Goal: Task Accomplishment & Management: Manage account settings

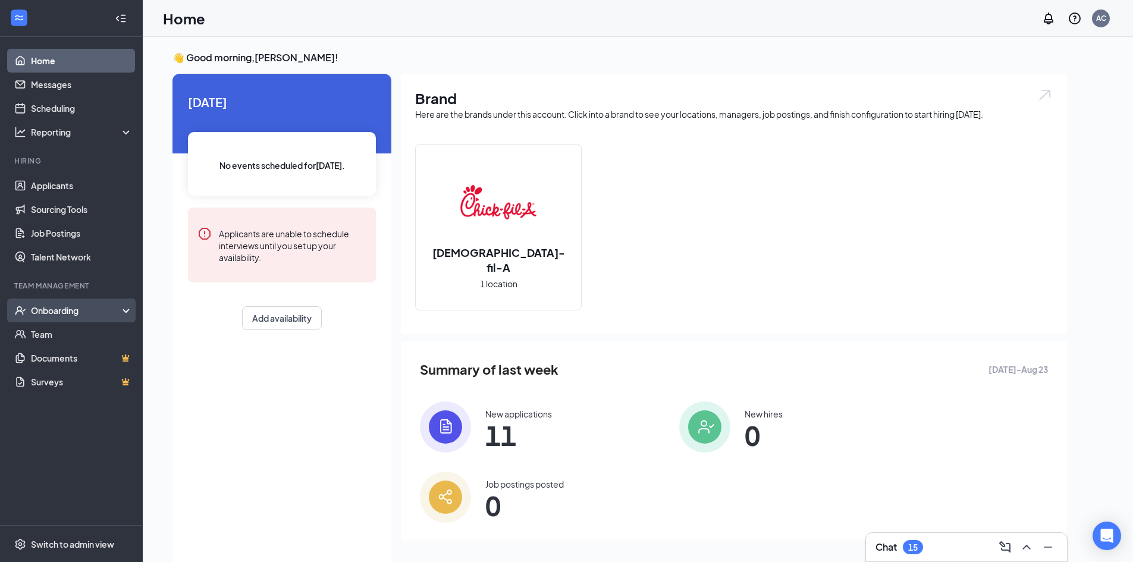
click at [46, 317] on div "Onboarding" at bounding box center [71, 311] width 143 height 24
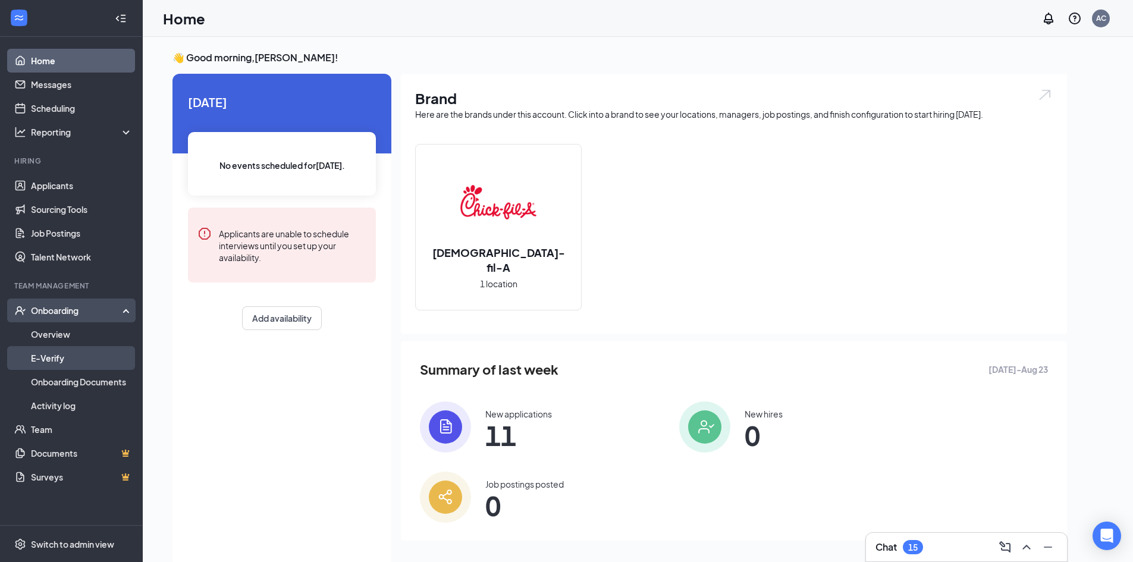
click at [51, 347] on link "E-Verify" at bounding box center [82, 358] width 102 height 24
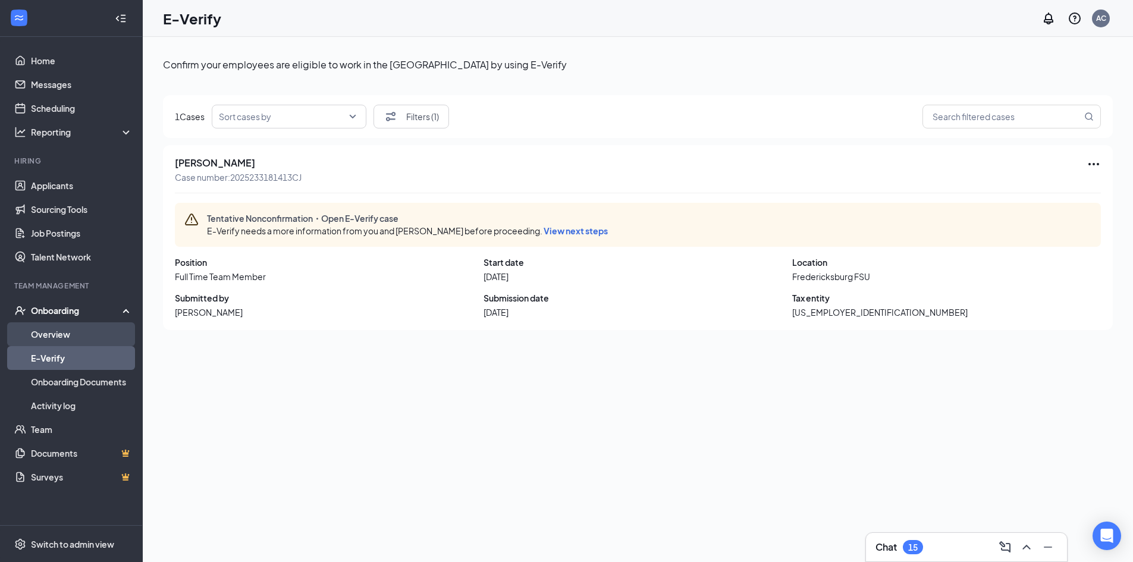
click at [55, 337] on link "Overview" at bounding box center [82, 334] width 102 height 24
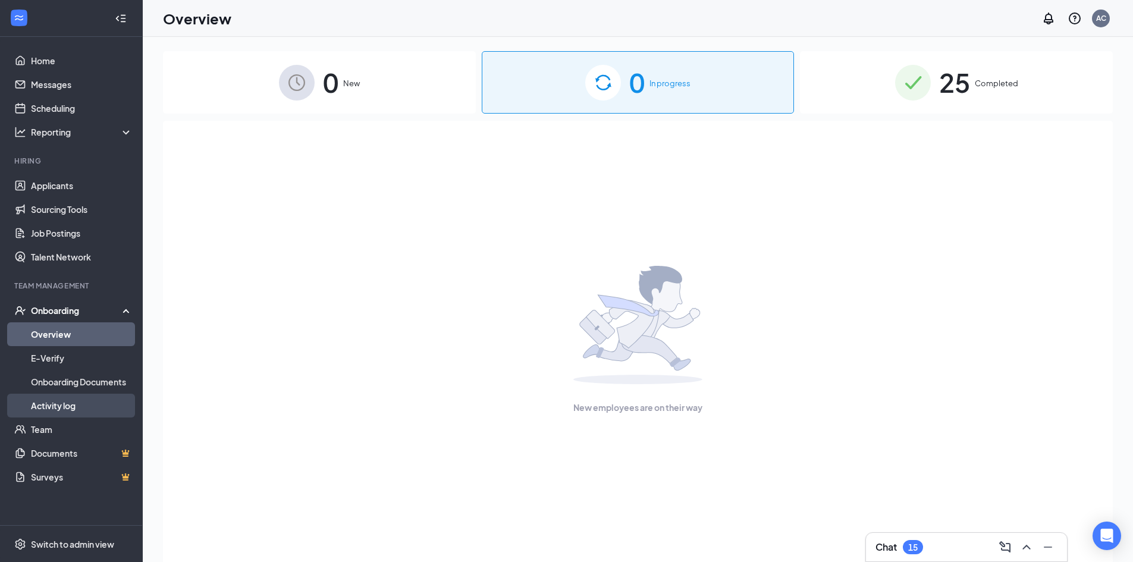
click at [38, 407] on link "Activity log" at bounding box center [82, 406] width 102 height 24
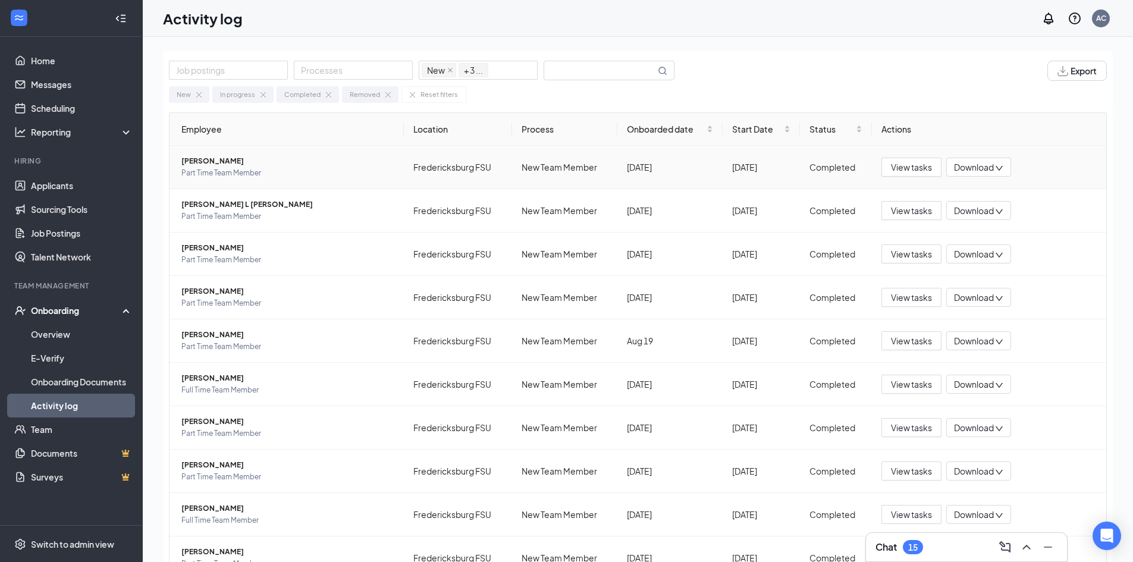
click at [223, 165] on span "[PERSON_NAME]" at bounding box center [287, 161] width 213 height 12
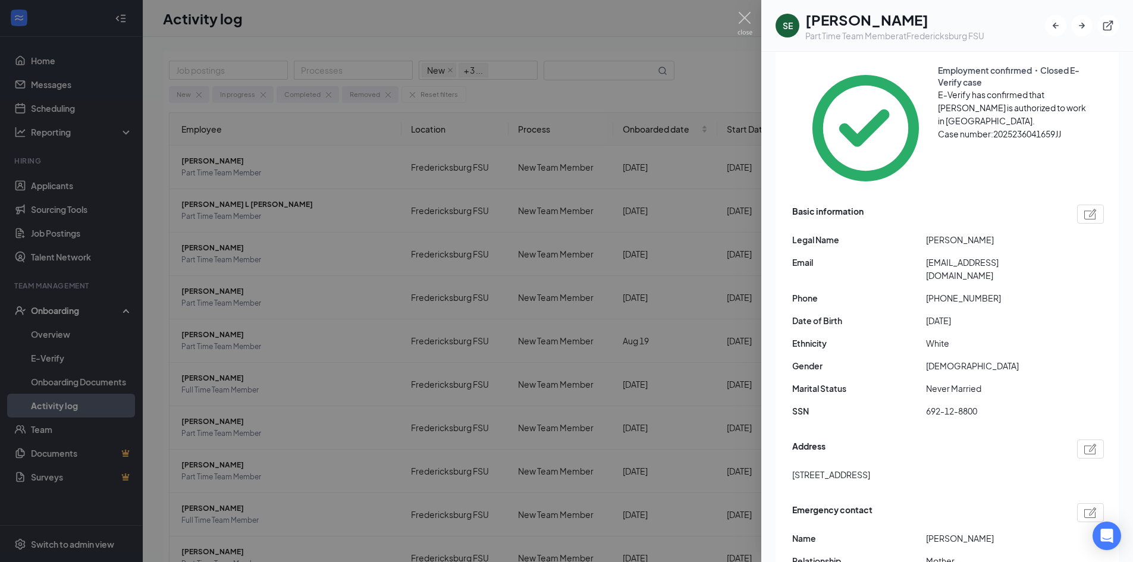
scroll to position [119, 0]
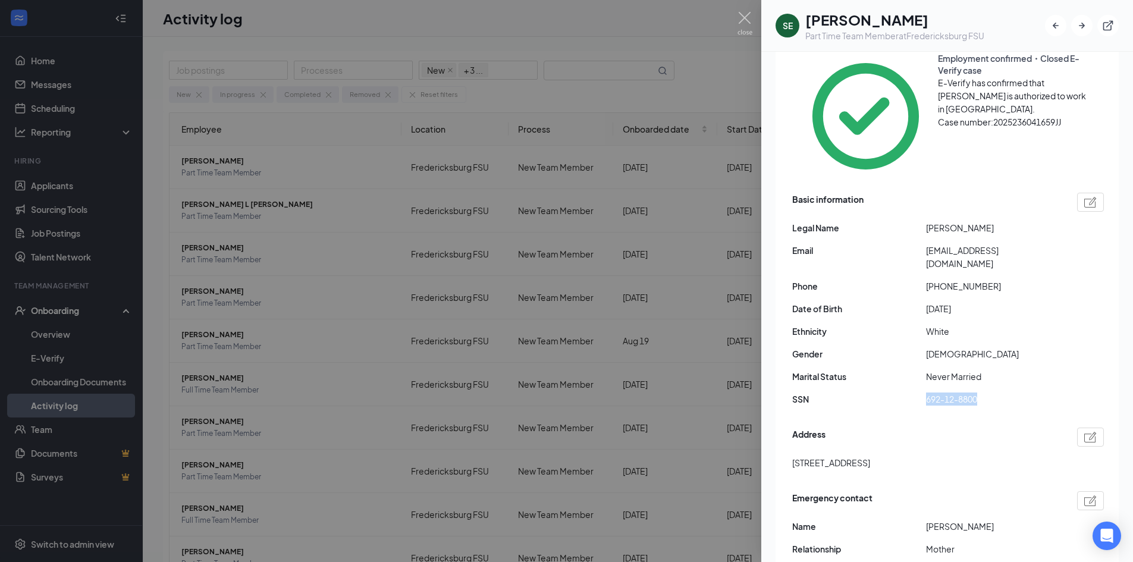
drag, startPoint x: 924, startPoint y: 315, endPoint x: 1001, endPoint y: 313, distance: 77.9
click at [1001, 393] on div "SSN 692-12-8800" at bounding box center [948, 399] width 312 height 13
copy div "692-12-8800"
drag, startPoint x: 957, startPoint y: 153, endPoint x: 994, endPoint y: 155, distance: 36.9
click at [994, 221] on span "[PERSON_NAME]" at bounding box center [993, 227] width 134 height 13
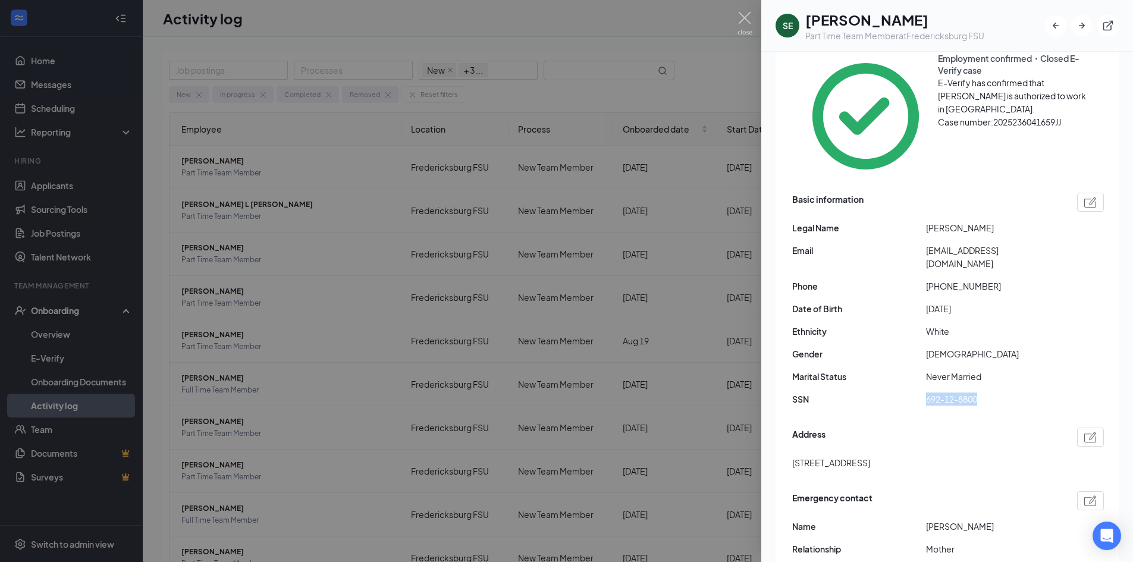
copy span "[PERSON_NAME]"
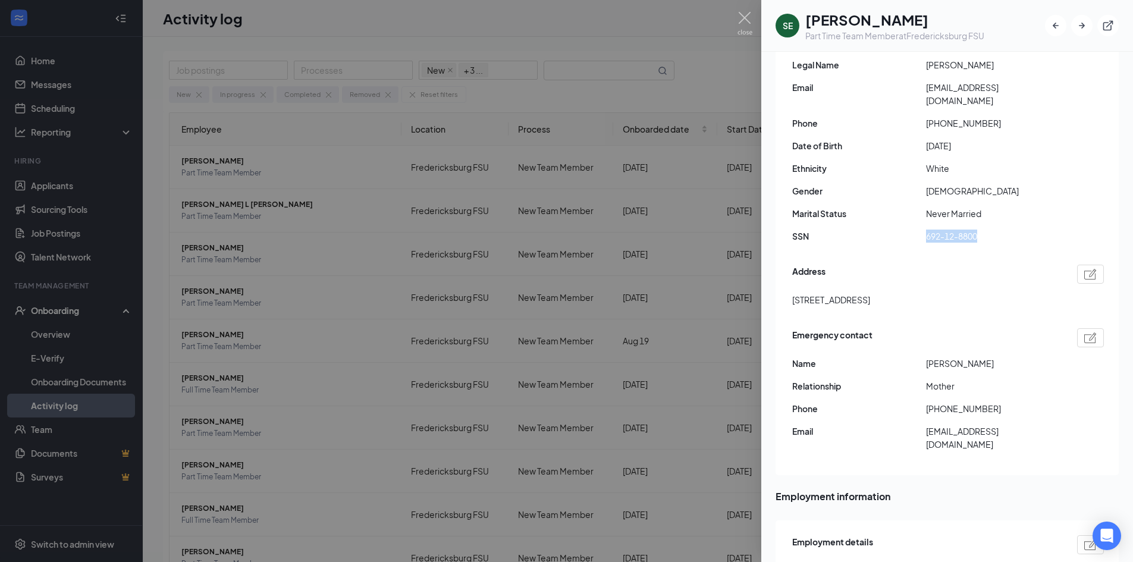
scroll to position [297, 0]
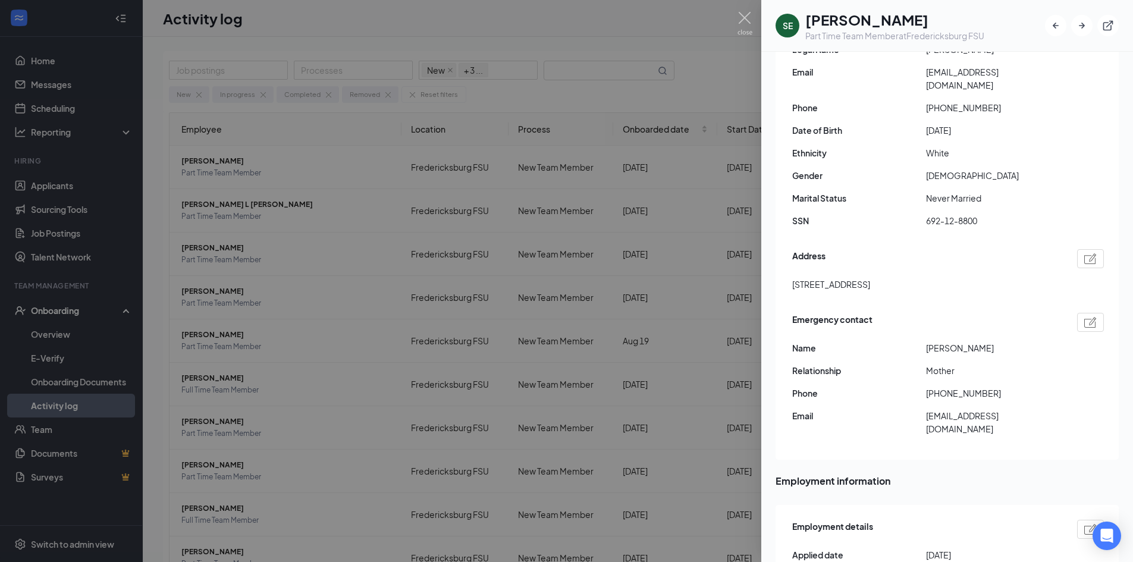
click at [398, 134] on div at bounding box center [566, 281] width 1133 height 562
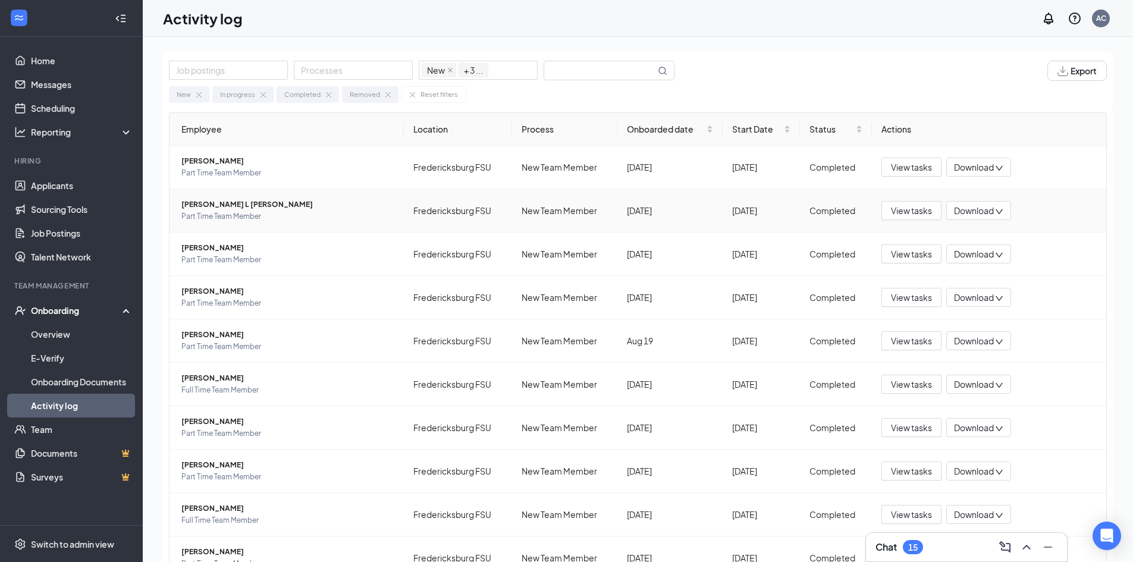
click at [226, 208] on span "[PERSON_NAME] L [PERSON_NAME]" at bounding box center [287, 205] width 213 height 12
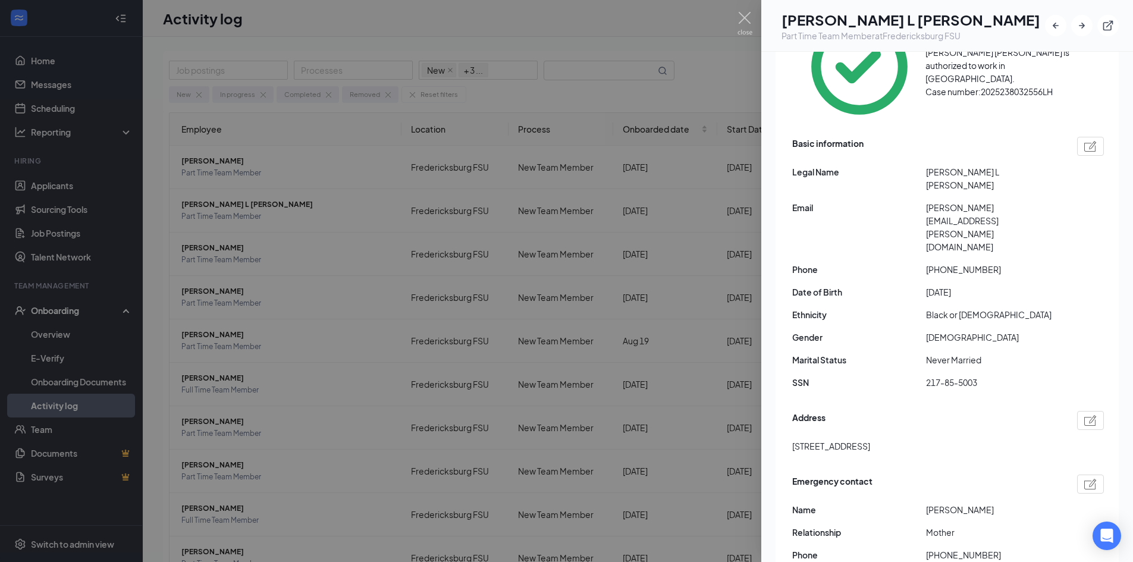
scroll to position [178, 0]
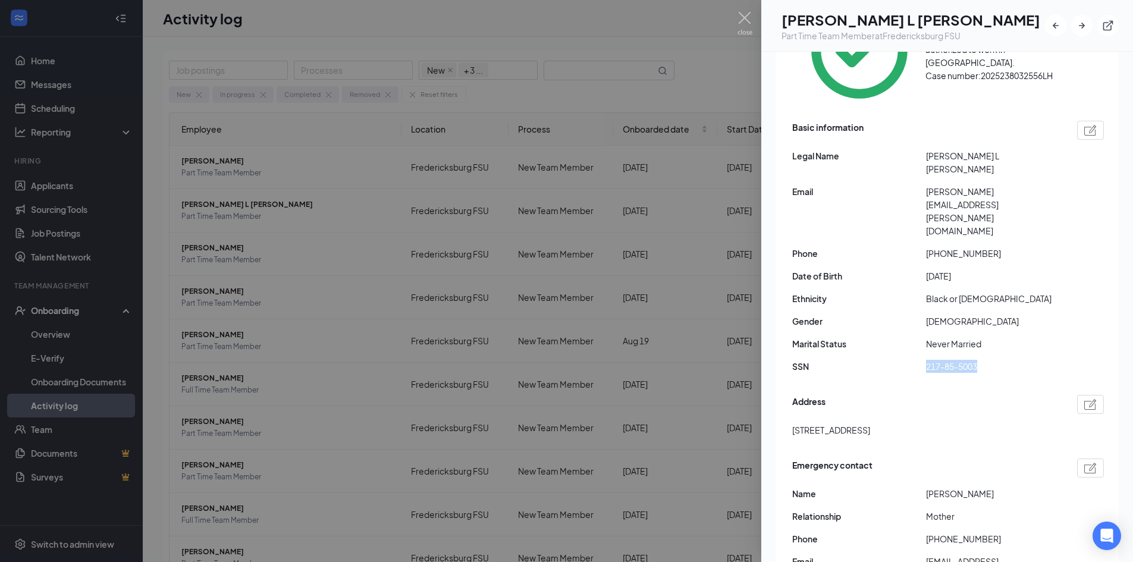
drag, startPoint x: 926, startPoint y: 255, endPoint x: 993, endPoint y: 249, distance: 67.5
click at [993, 360] on span "217-85-5003" at bounding box center [993, 366] width 134 height 13
copy span "217-85-5003"
drag, startPoint x: 975, startPoint y: 161, endPoint x: 918, endPoint y: 162, distance: 57.7
click at [918, 269] on div "Date of Birth [DEMOGRAPHIC_DATA]" at bounding box center [948, 275] width 312 height 13
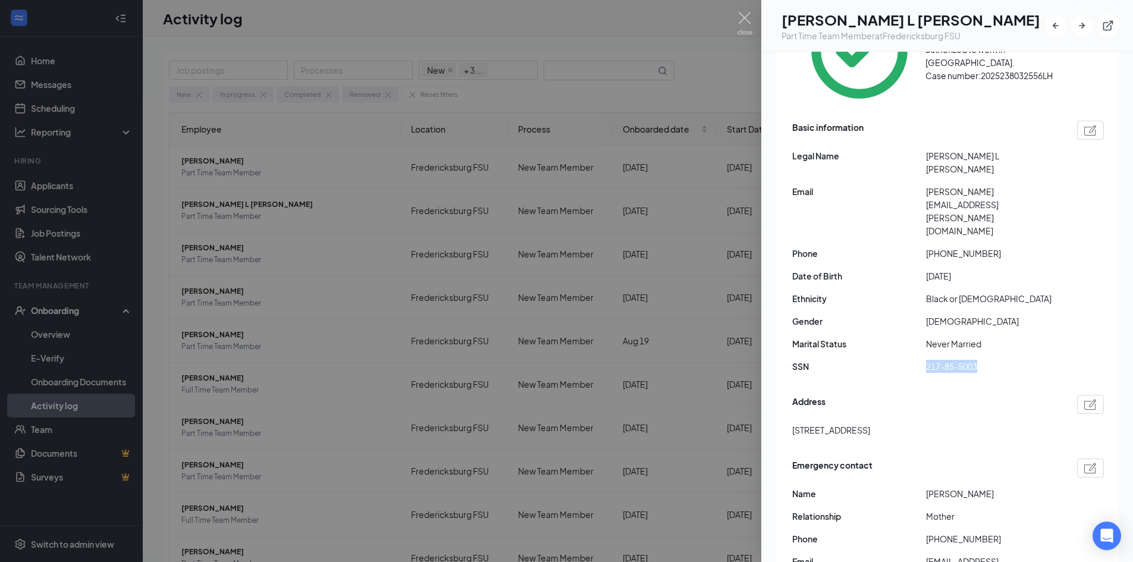
copy div "[DATE]"
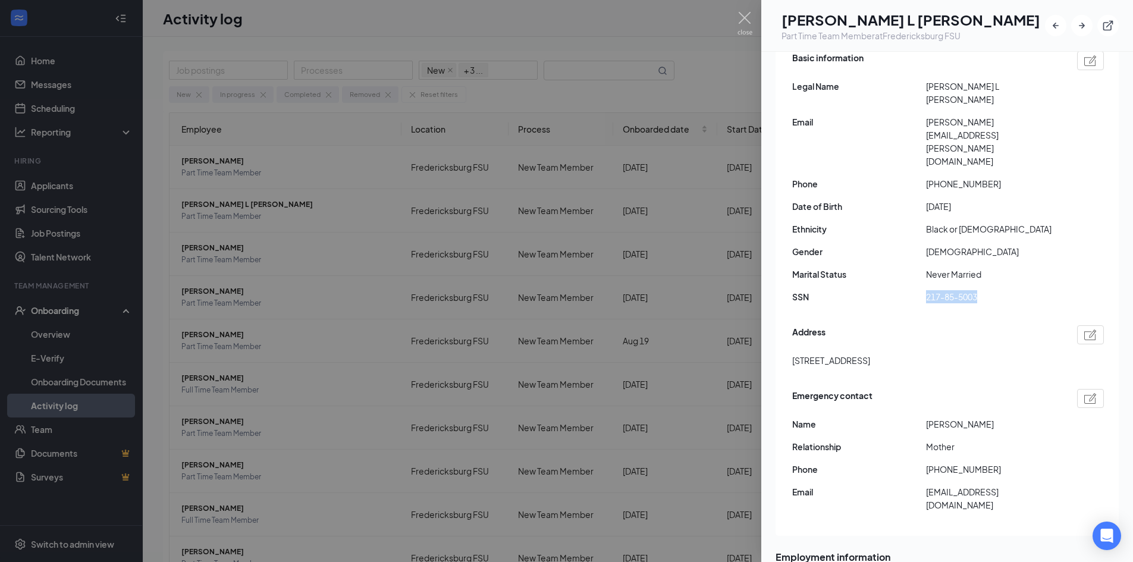
scroll to position [297, 0]
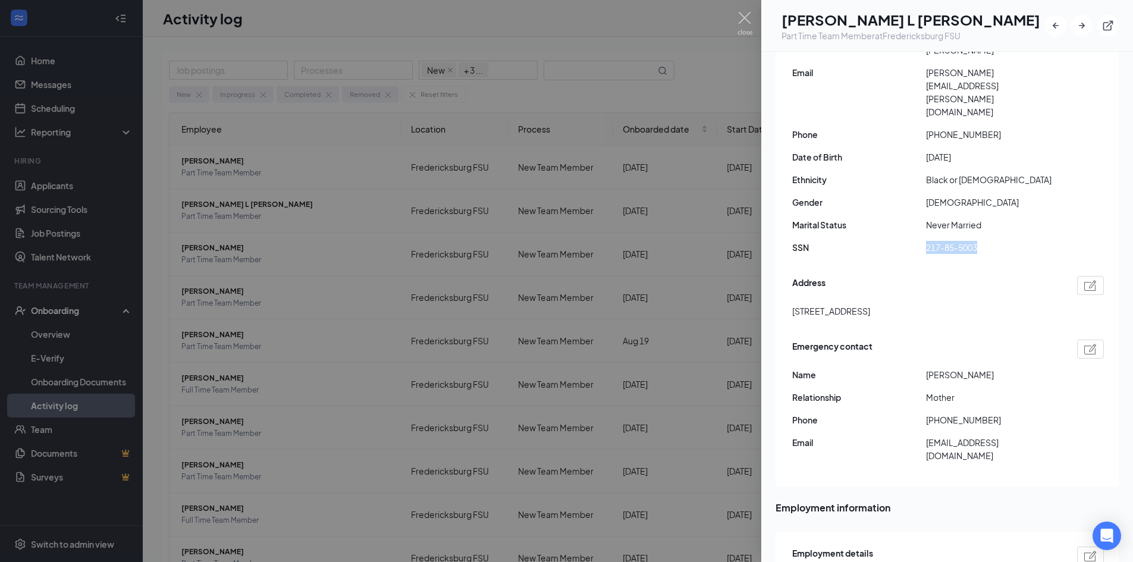
drag, startPoint x: 795, startPoint y: 196, endPoint x: 1018, endPoint y: 191, distance: 223.7
click at [1018, 273] on div "Address [STREET_ADDRESS]" at bounding box center [948, 300] width 312 height 54
copy span "[STREET_ADDRESS]"
click at [683, 106] on div at bounding box center [566, 281] width 1133 height 562
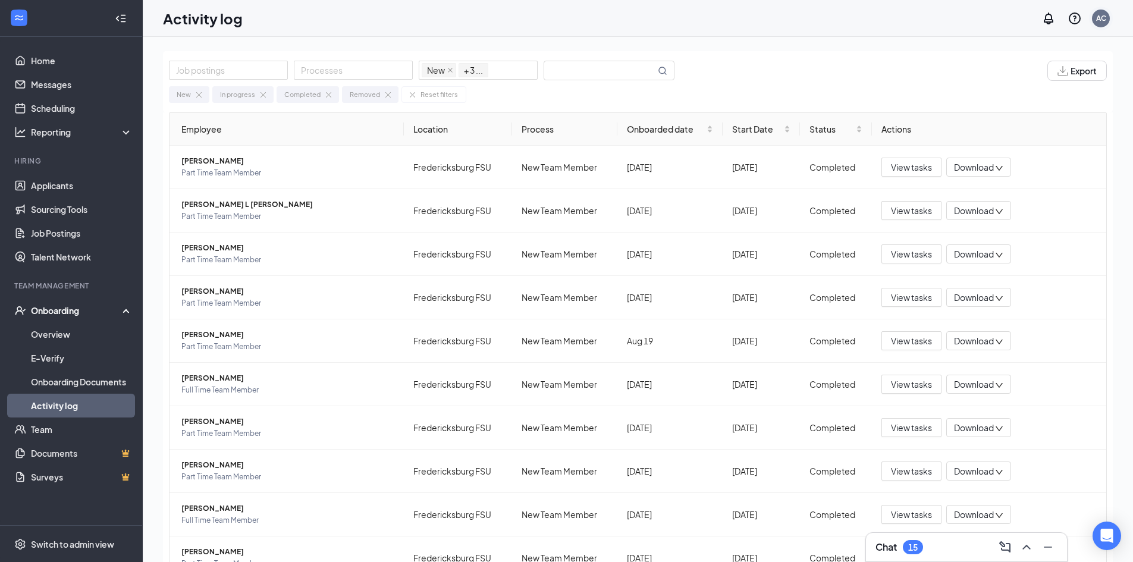
click at [1099, 23] on div "AC" at bounding box center [1101, 18] width 10 height 10
click at [989, 139] on div "Log out" at bounding box center [1009, 133] width 65 height 12
